Goal: Navigation & Orientation: Understand site structure

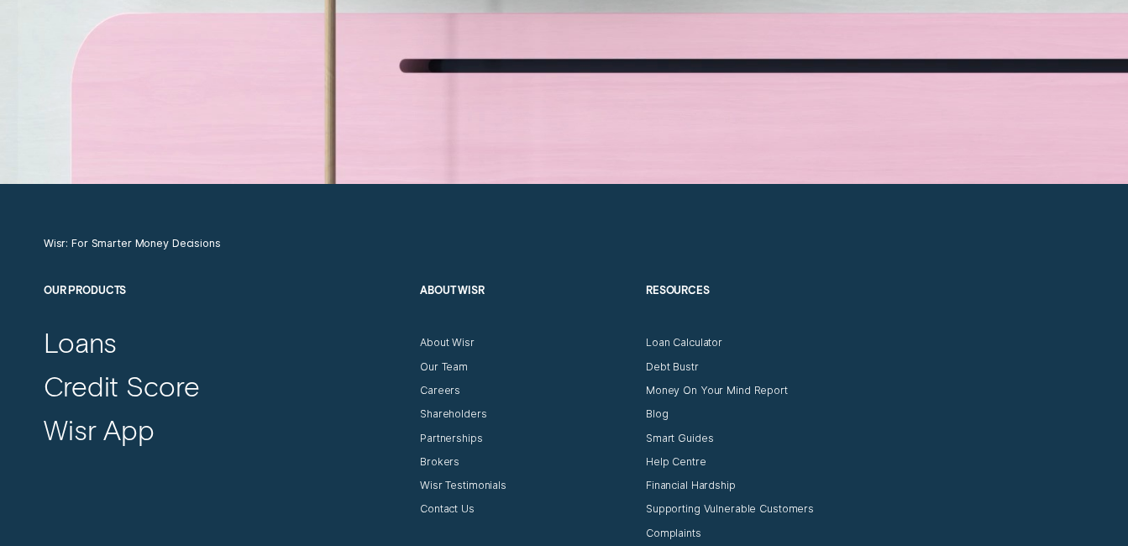
scroll to position [4956, 0]
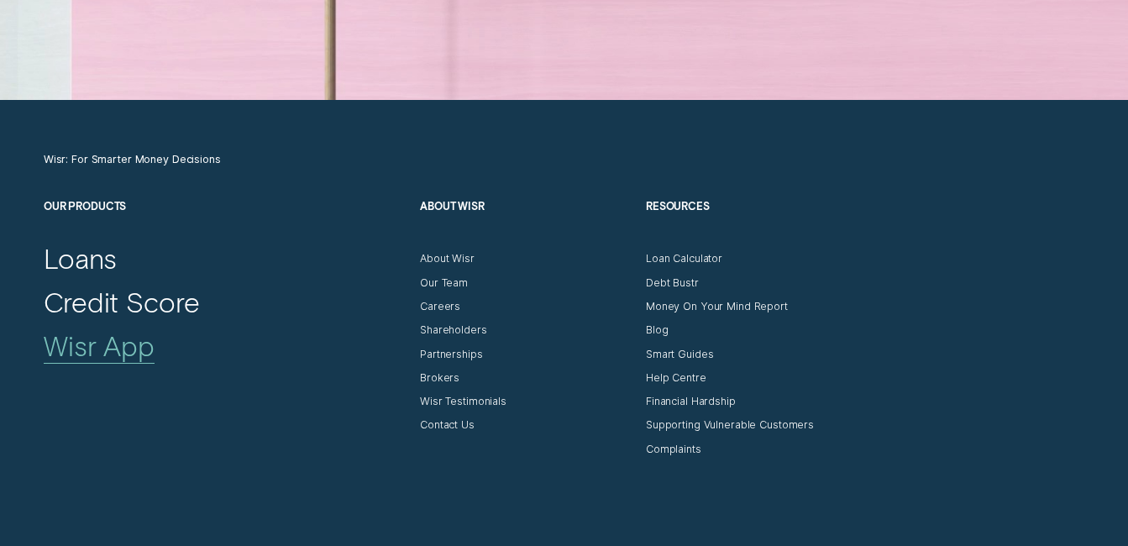
click at [119, 350] on div "Wisr App" at bounding box center [99, 345] width 111 height 34
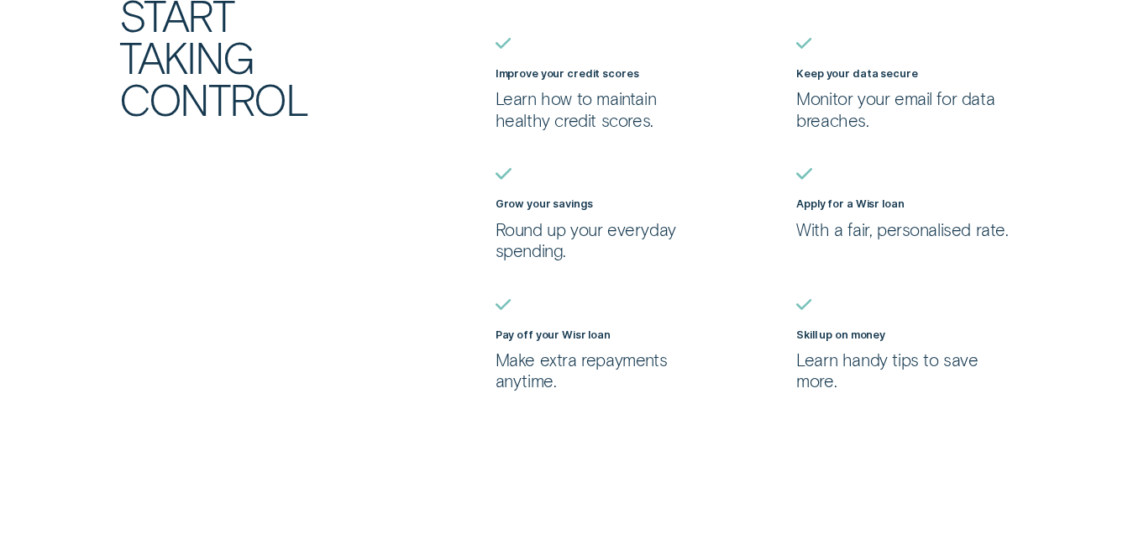
scroll to position [756, 0]
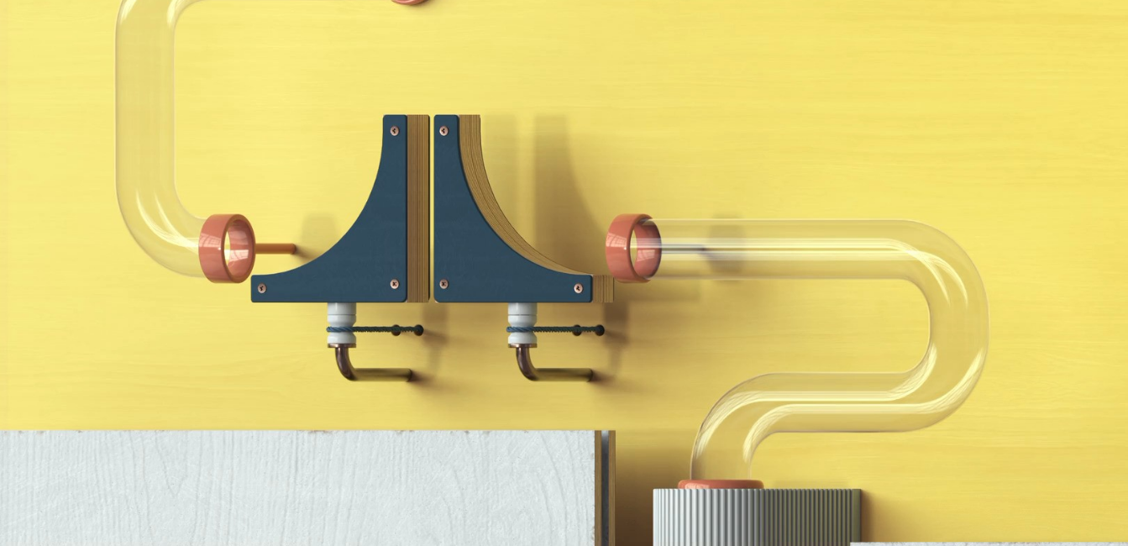
scroll to position [4956, 0]
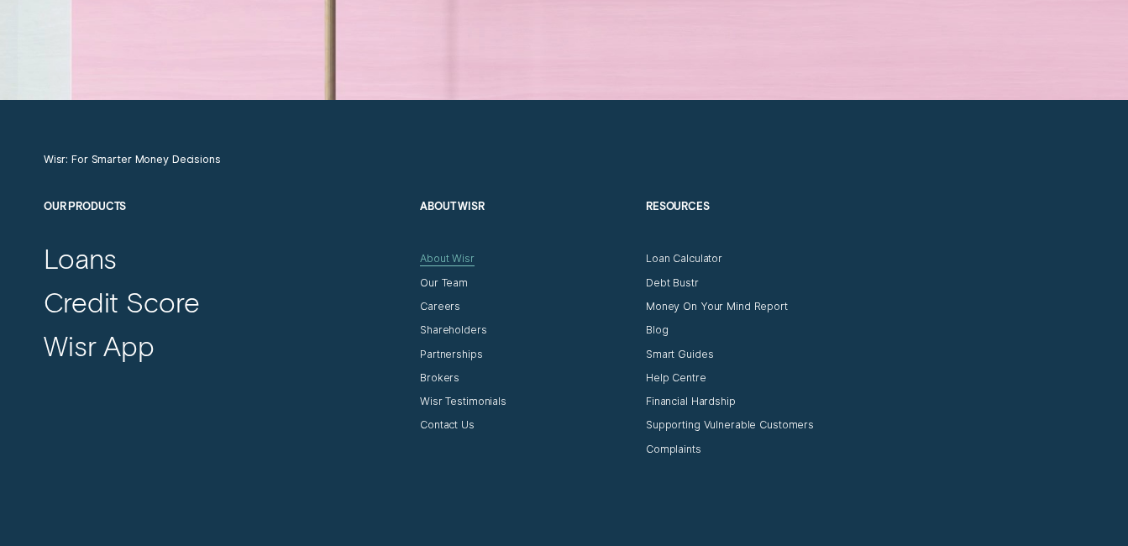
click at [448, 254] on div "About Wisr" at bounding box center [447, 258] width 55 height 13
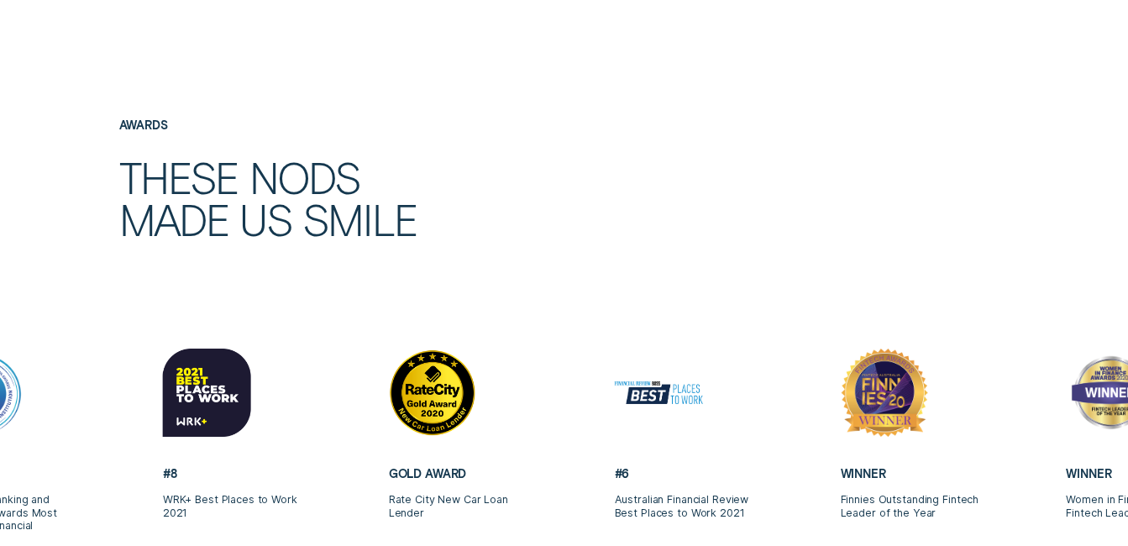
scroll to position [3276, 0]
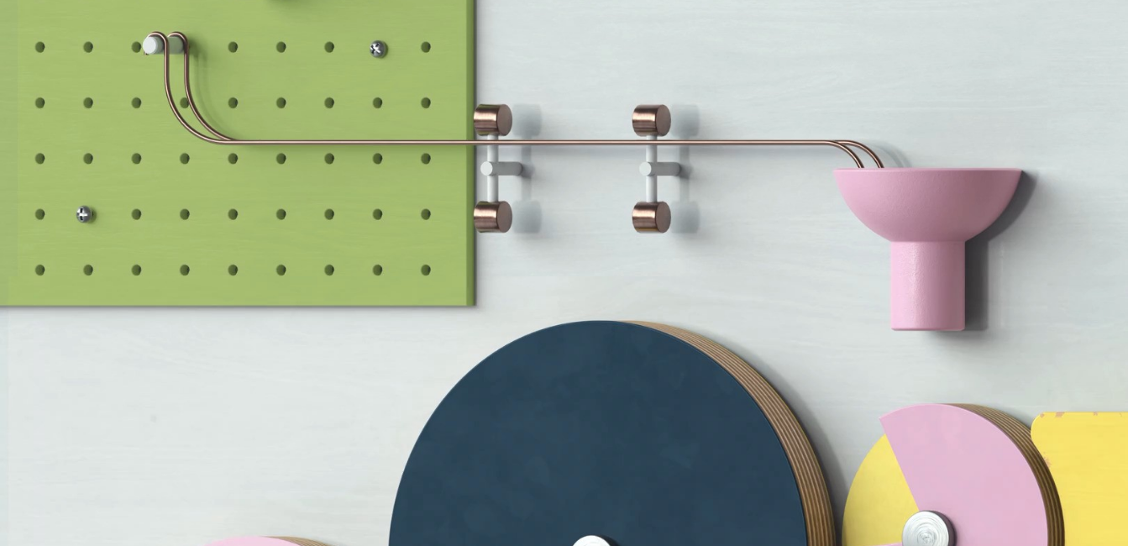
scroll to position [4956, 0]
